Goal: Task Accomplishment & Management: Use online tool/utility

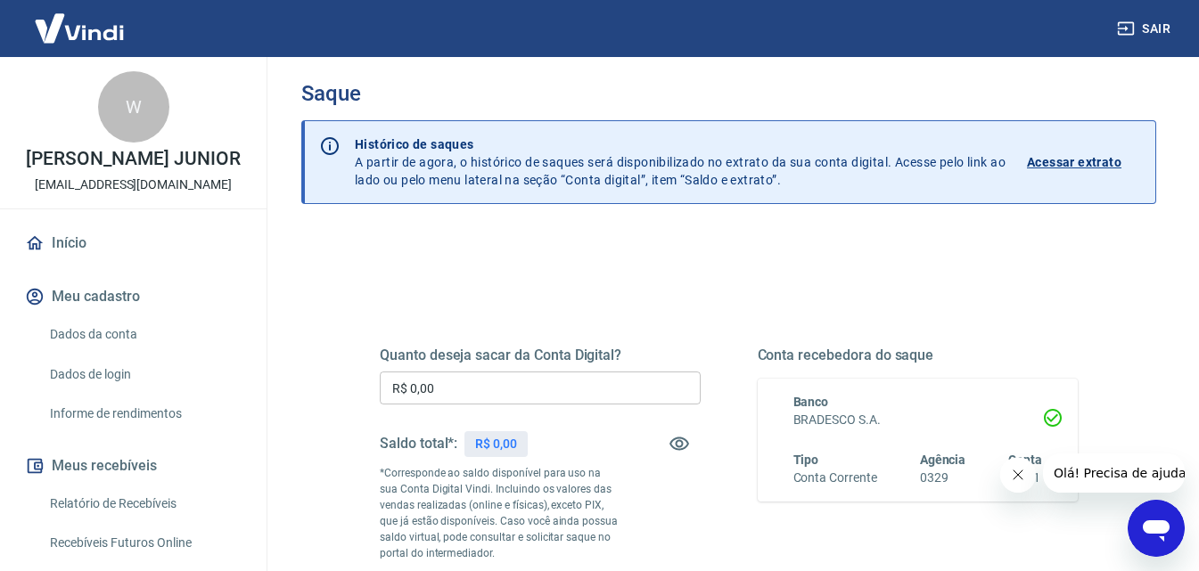
scroll to position [89, 0]
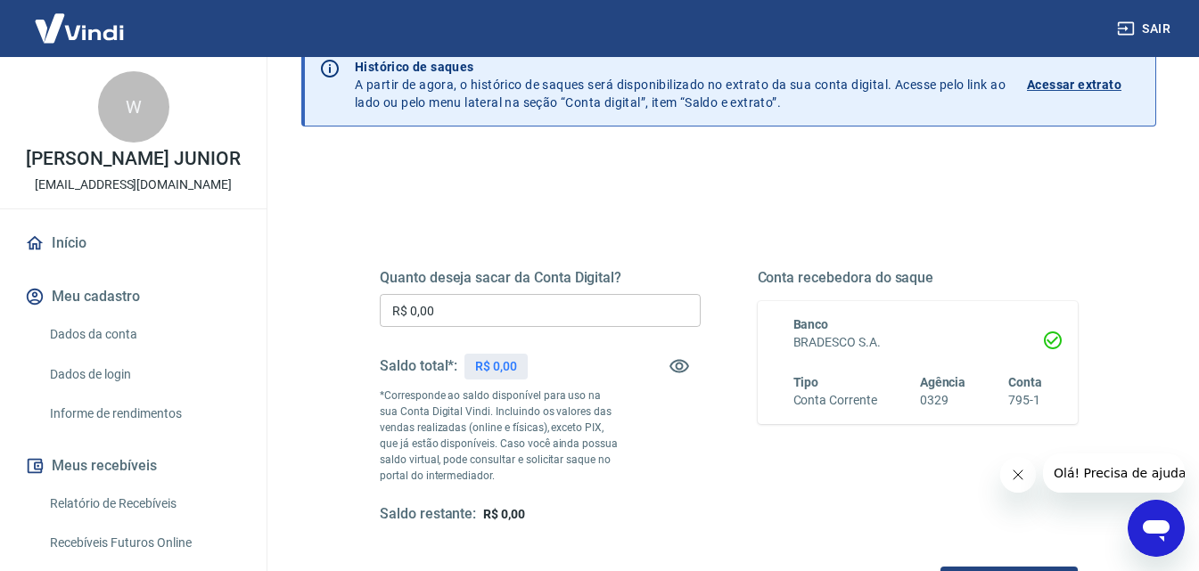
click at [80, 517] on link "Relatório de Recebíveis" at bounding box center [144, 504] width 202 height 37
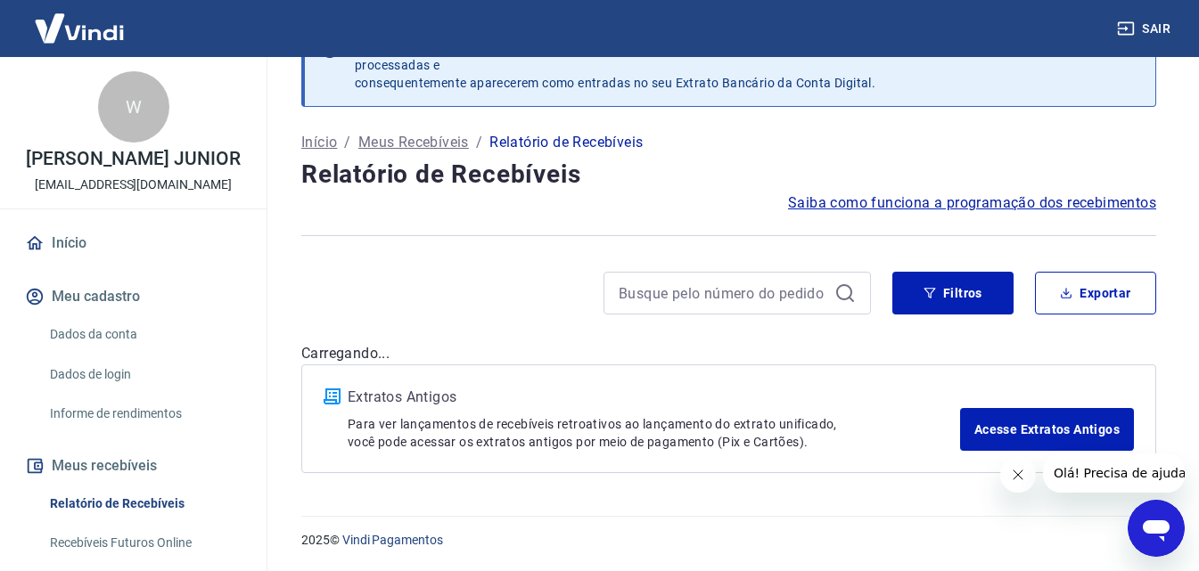
scroll to position [55, 0]
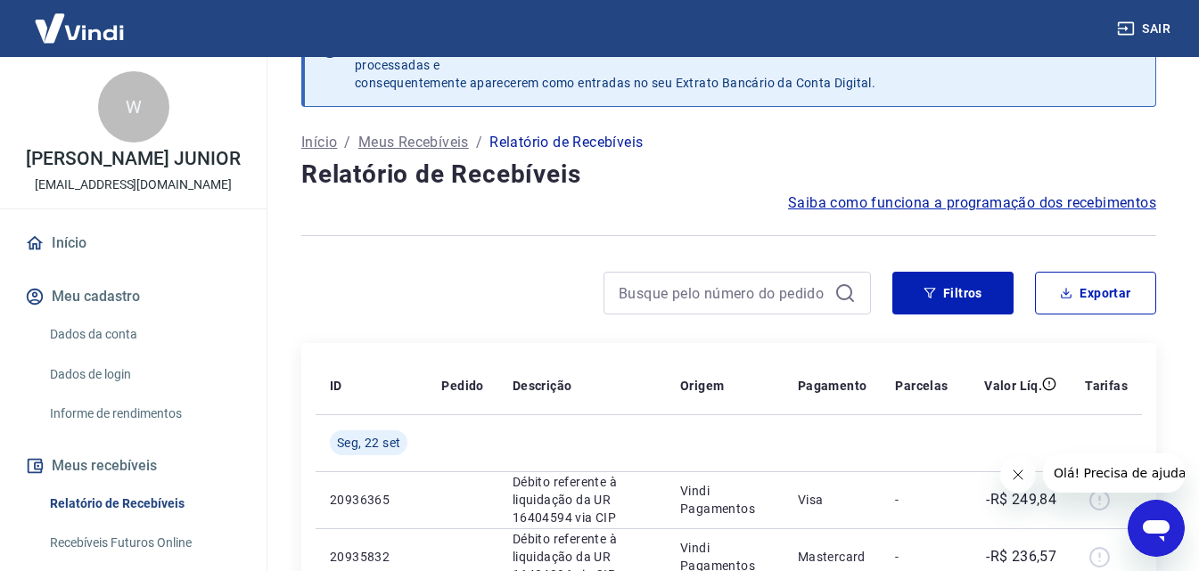
click at [1070, 292] on div "Filtros Exportar" at bounding box center [728, 300] width 855 height 57
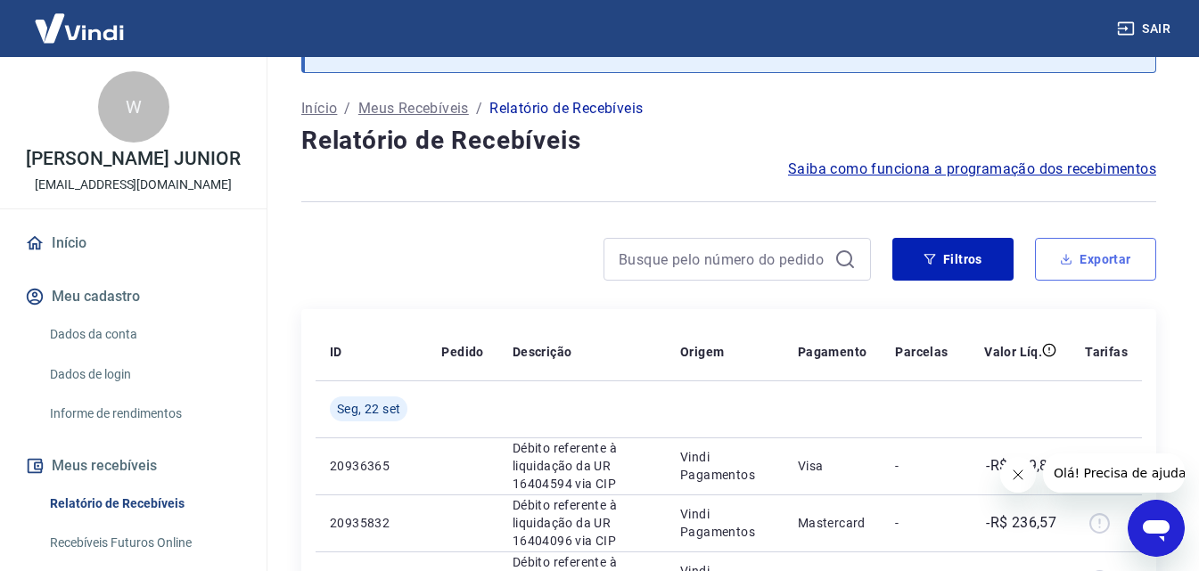
click at [1112, 266] on button "Exportar" at bounding box center [1095, 259] width 121 height 43
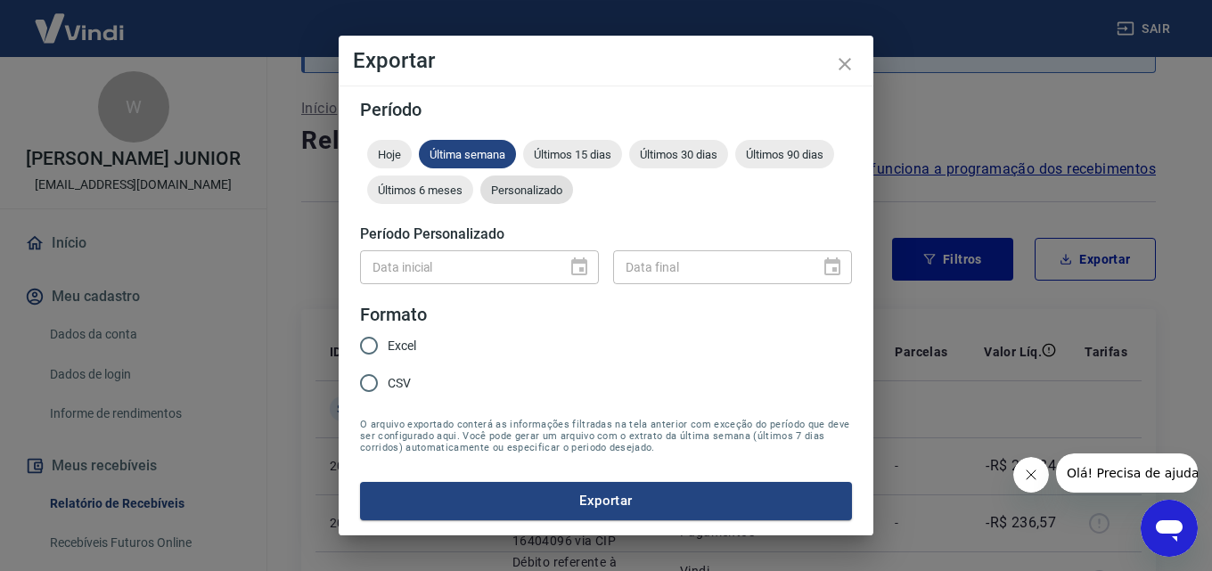
click at [536, 191] on span "Personalizado" at bounding box center [526, 190] width 93 height 13
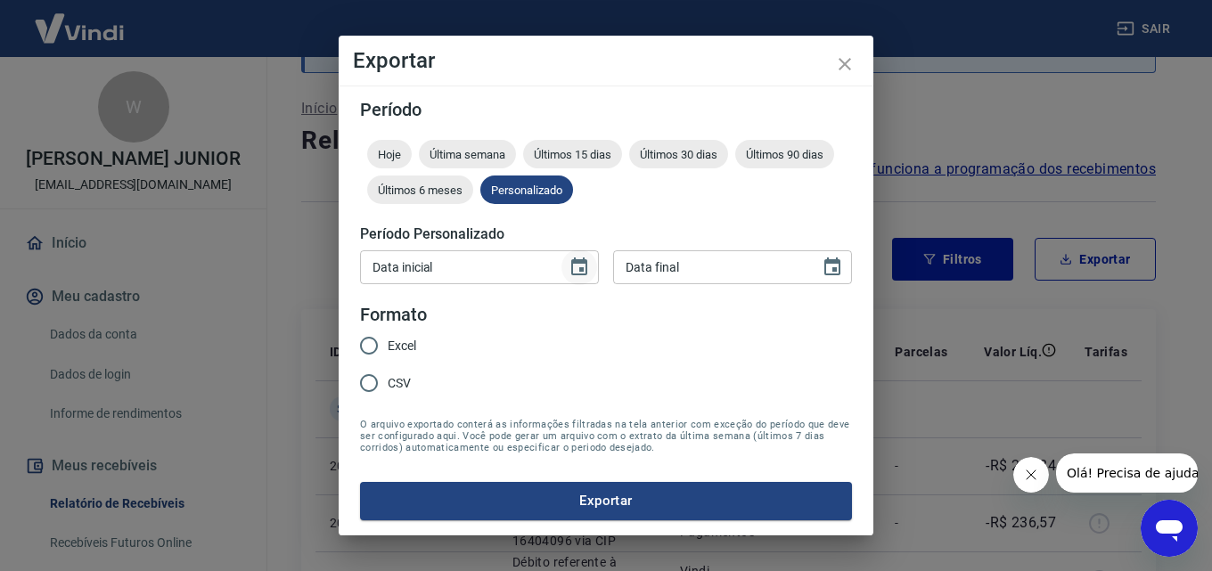
click at [577, 266] on icon "Choose date" at bounding box center [579, 267] width 21 height 21
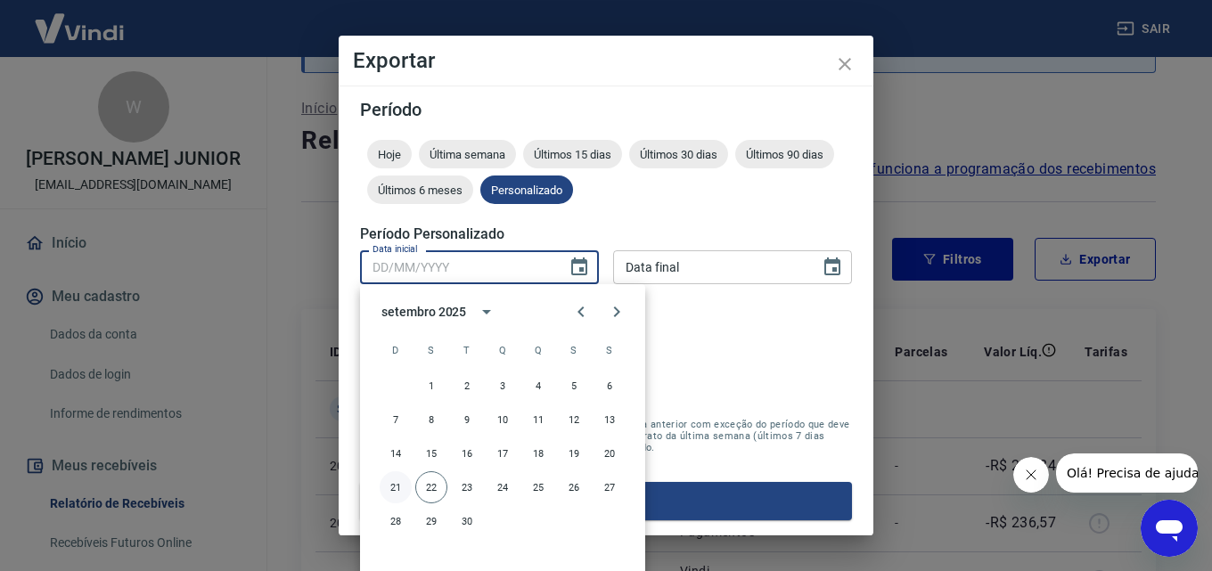
click at [394, 490] on button "21" at bounding box center [396, 487] width 32 height 32
type input "[DATE]"
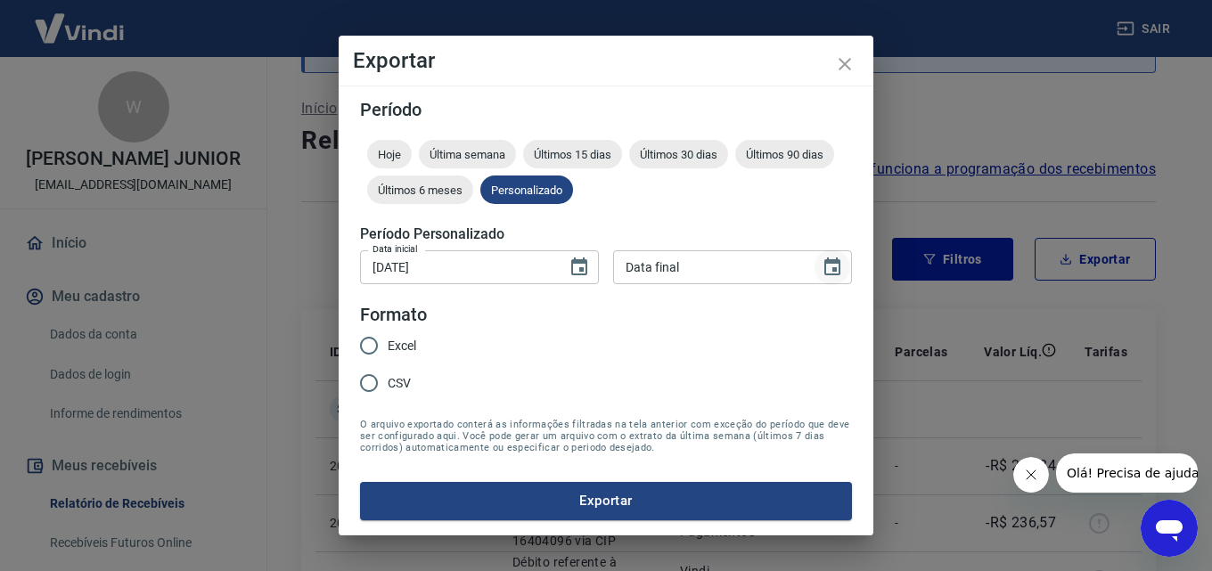
click at [831, 269] on icon "Choose date" at bounding box center [832, 267] width 21 height 21
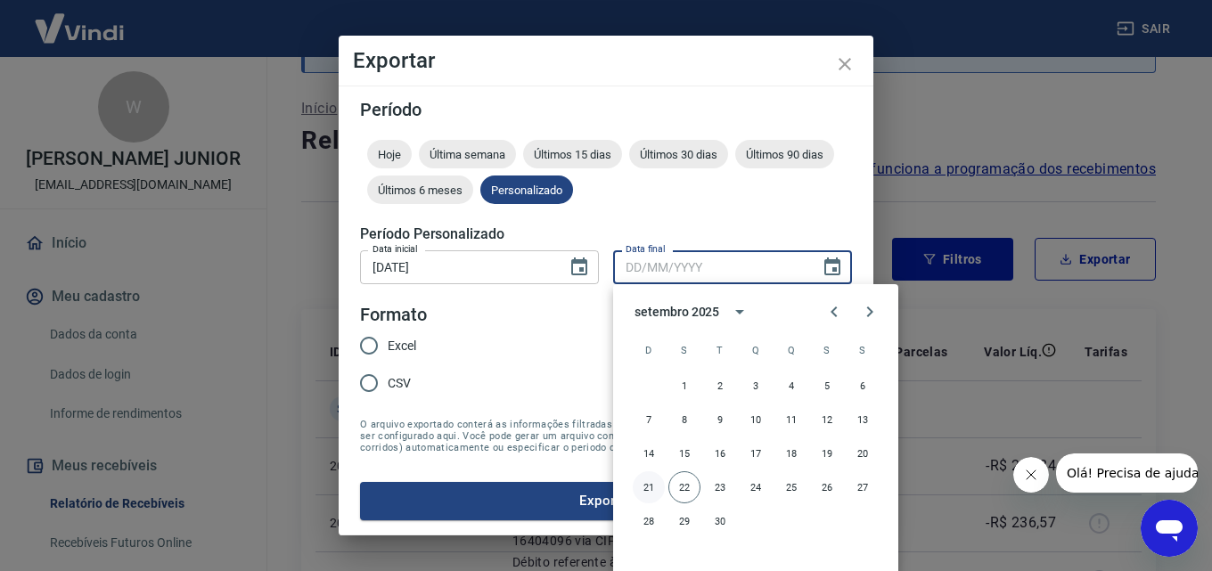
click at [643, 478] on button "21" at bounding box center [649, 487] width 32 height 32
type input "[DATE]"
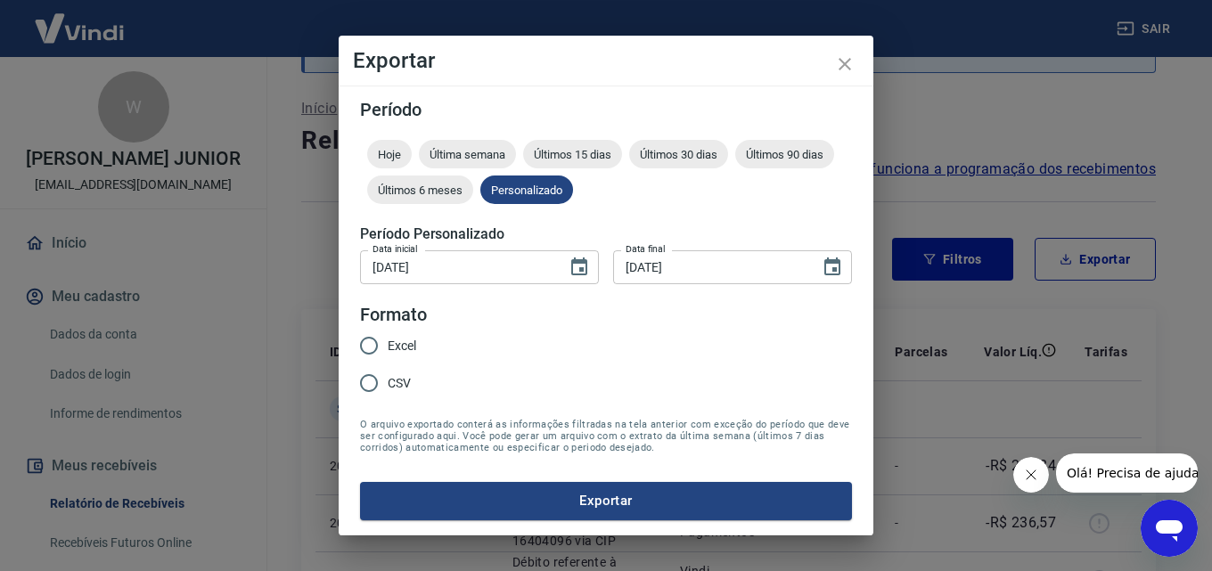
click at [374, 340] on input "Excel" at bounding box center [368, 345] width 37 height 37
radio input "true"
click at [466, 488] on button "Exportar" at bounding box center [606, 500] width 492 height 37
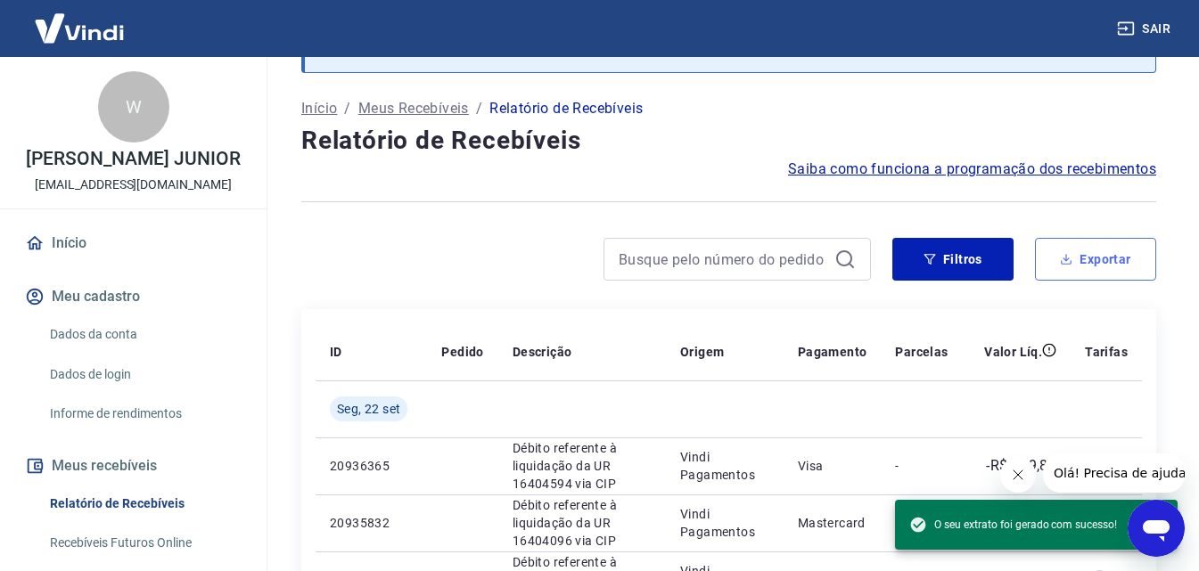
click at [1111, 268] on button "Exportar" at bounding box center [1095, 259] width 121 height 43
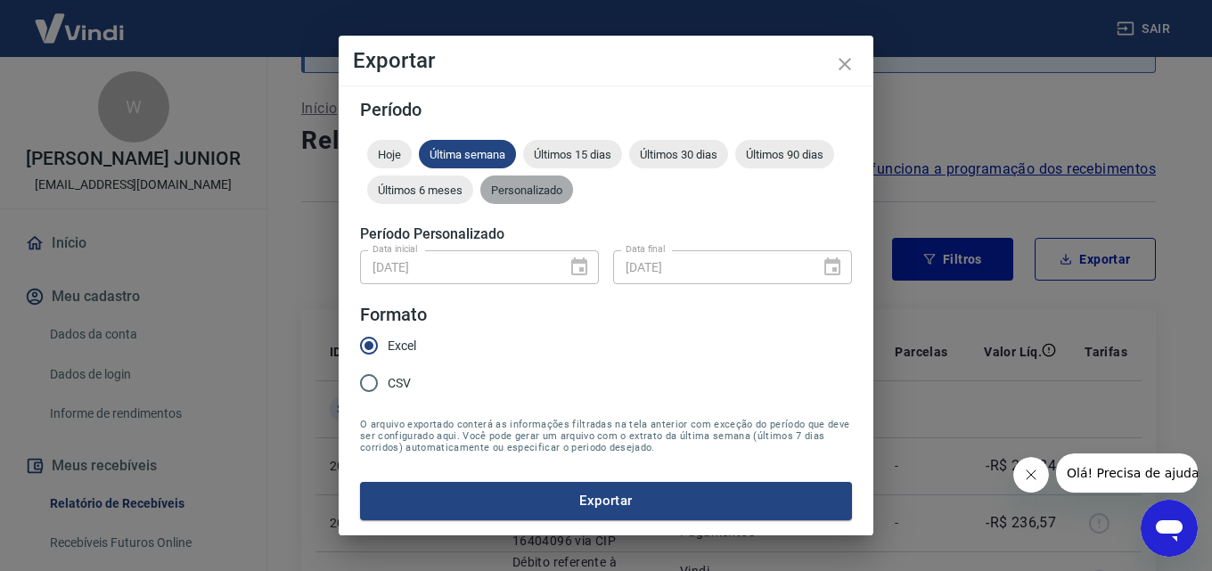
click at [514, 192] on span "Personalizado" at bounding box center [526, 190] width 93 height 13
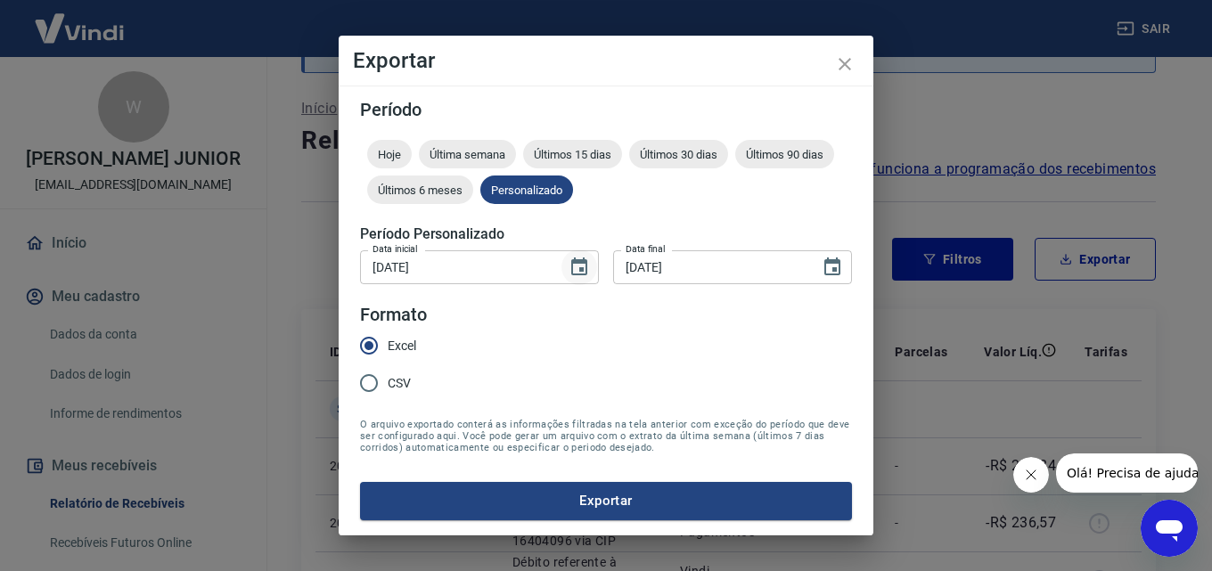
click at [580, 274] on icon "Choose date, selected date is 21 de set de 2025" at bounding box center [579, 267] width 16 height 18
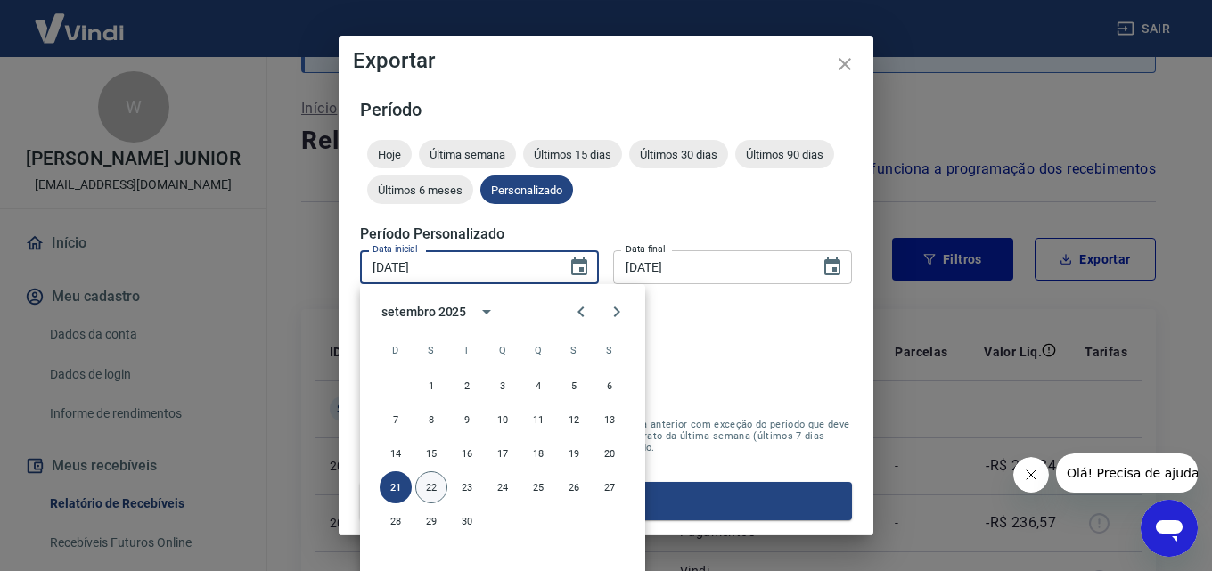
click at [428, 488] on button "22" at bounding box center [431, 487] width 32 height 32
type input "[DATE]"
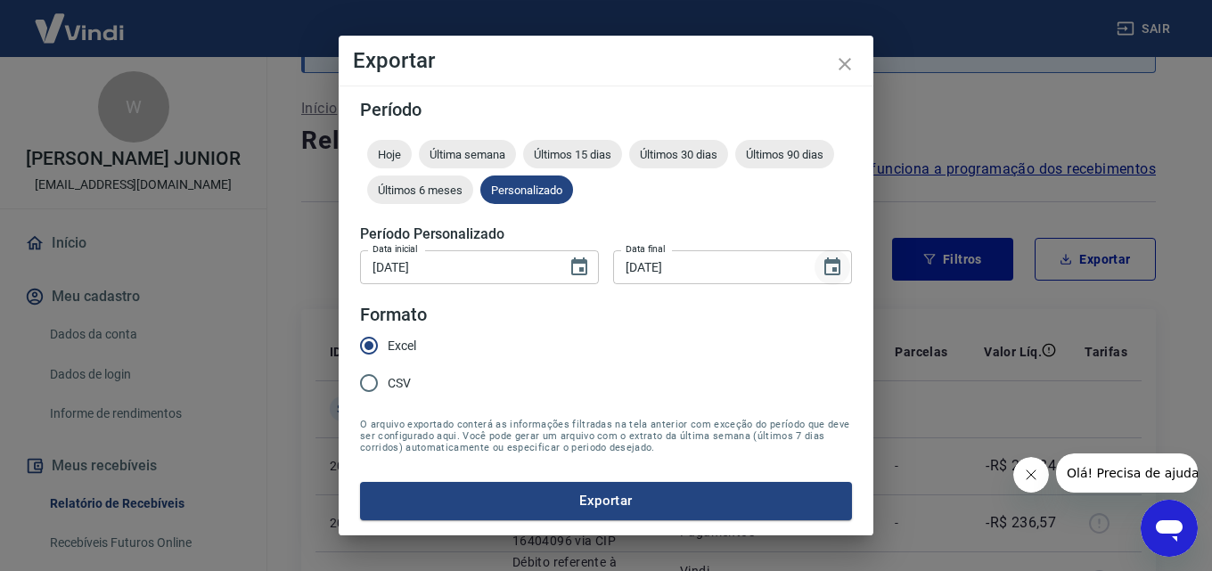
click at [837, 263] on icon "Choose date, selected date is 21 de set de 2025" at bounding box center [832, 267] width 16 height 18
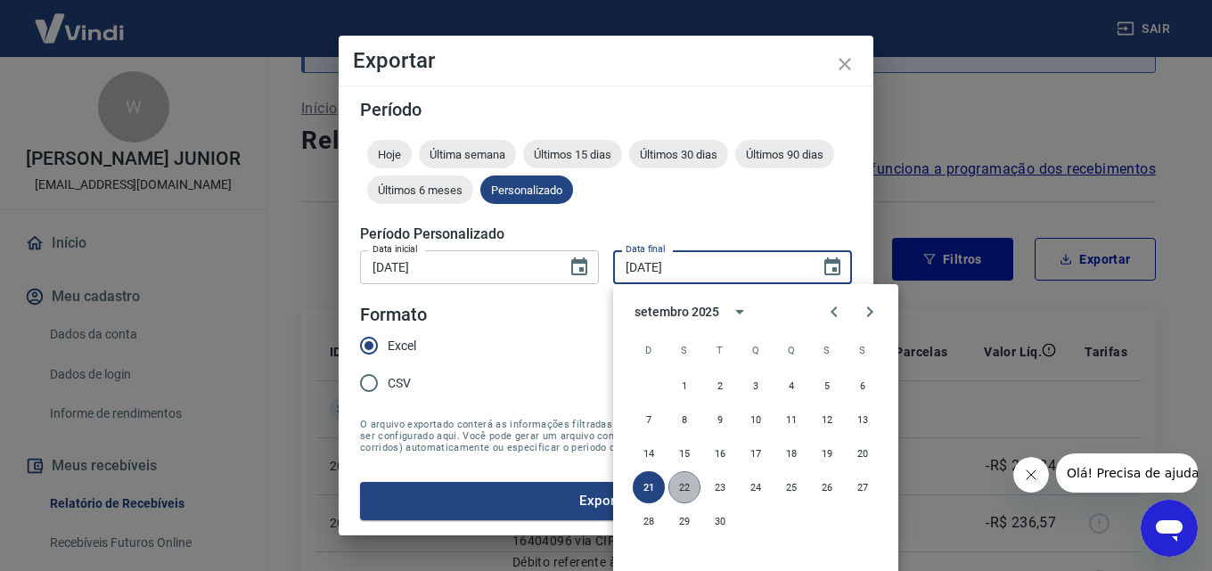
click at [682, 488] on button "22" at bounding box center [684, 487] width 32 height 32
type input "[DATE]"
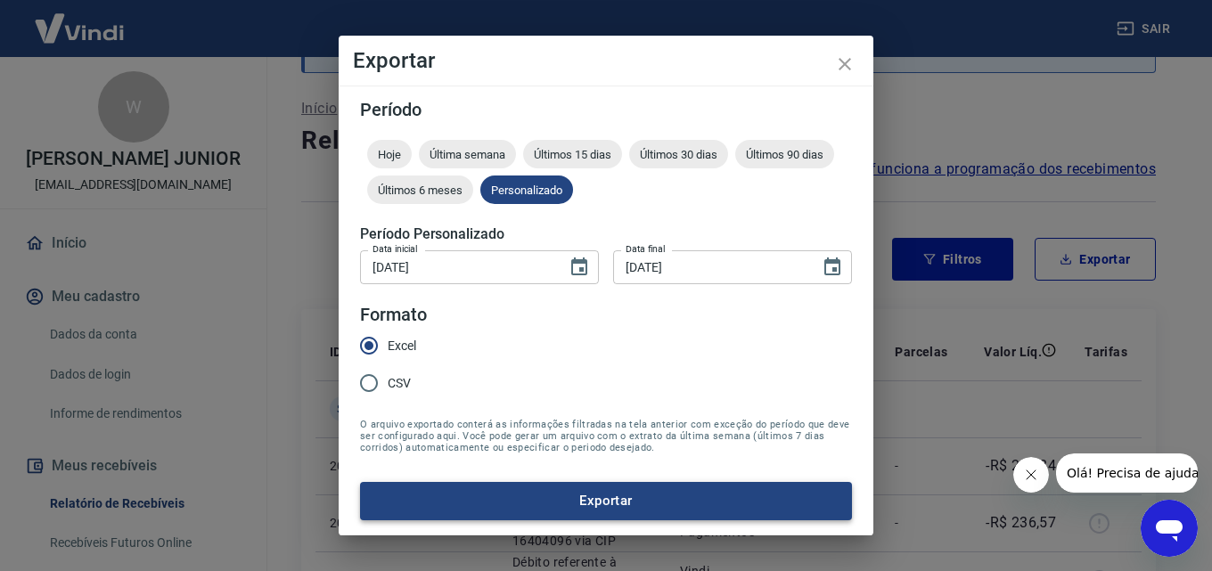
click at [531, 494] on button "Exportar" at bounding box center [606, 500] width 492 height 37
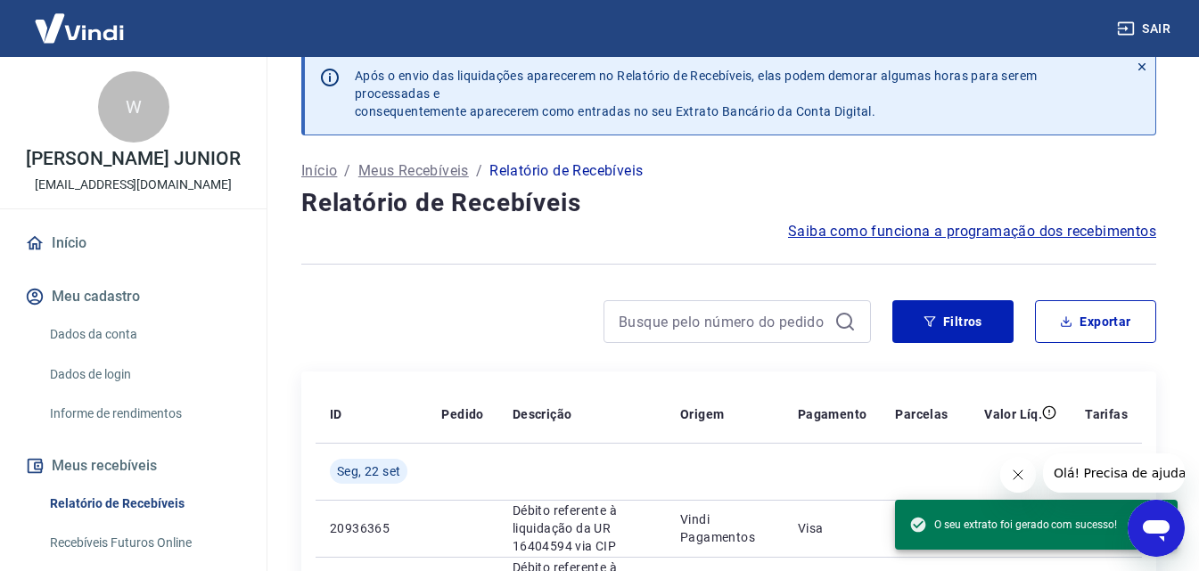
scroll to position [0, 0]
